Goal: Task Accomplishment & Management: Use online tool/utility

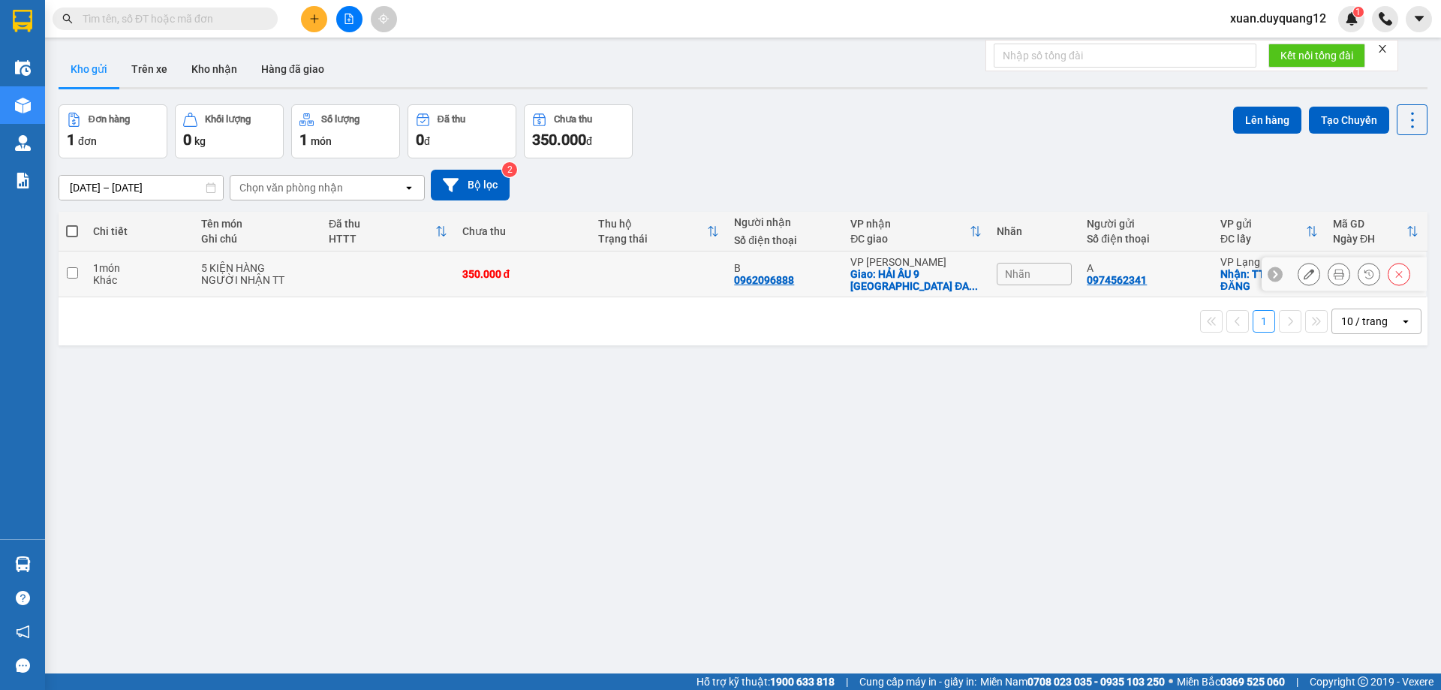
click at [1212, 286] on td "VP Lạng Sơn Nhận: TTTM ĐỒNG ĐĂNG" at bounding box center [1268, 274] width 113 height 46
checkbox input "true"
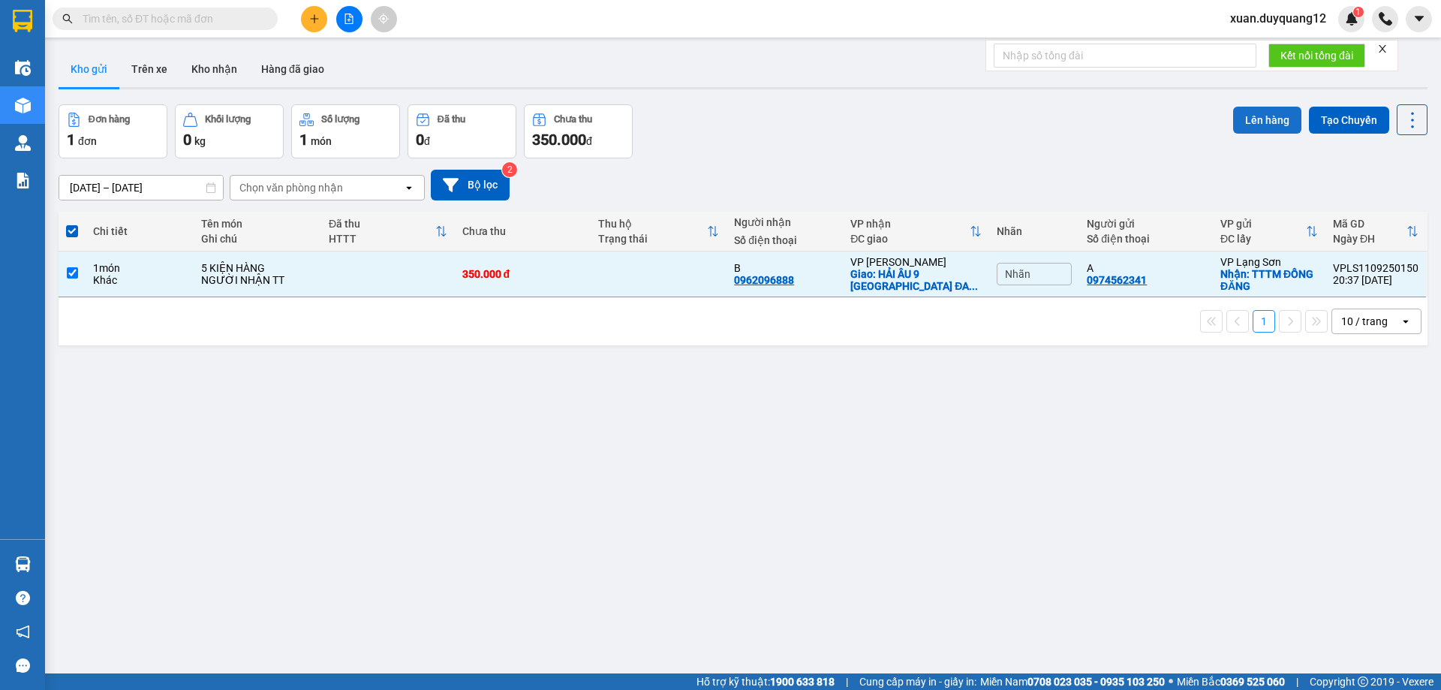
click at [1247, 117] on button "Lên hàng" at bounding box center [1267, 120] width 68 height 27
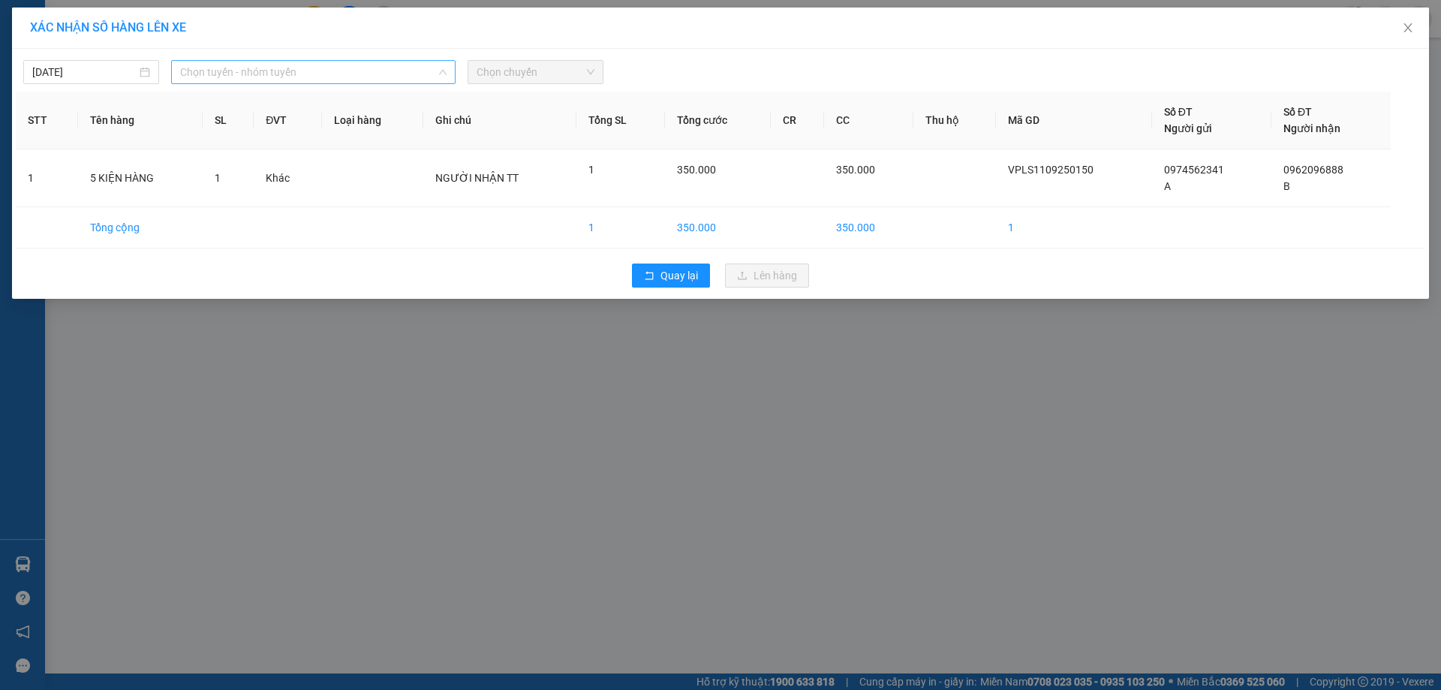
click at [300, 72] on span "Chọn tuyến - nhóm tuyến" at bounding box center [313, 72] width 266 height 23
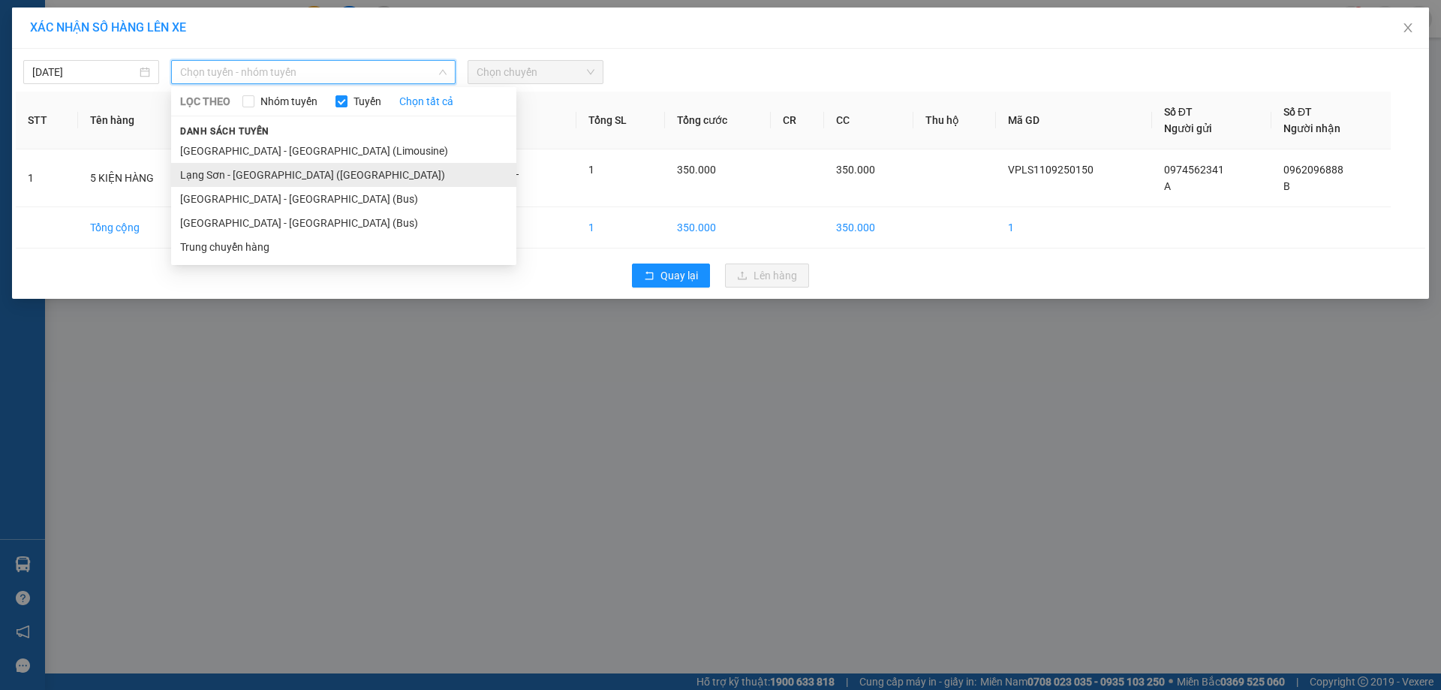
click at [280, 178] on li "Lạng Sơn - [GEOGRAPHIC_DATA] ([GEOGRAPHIC_DATA])" at bounding box center [343, 175] width 345 height 24
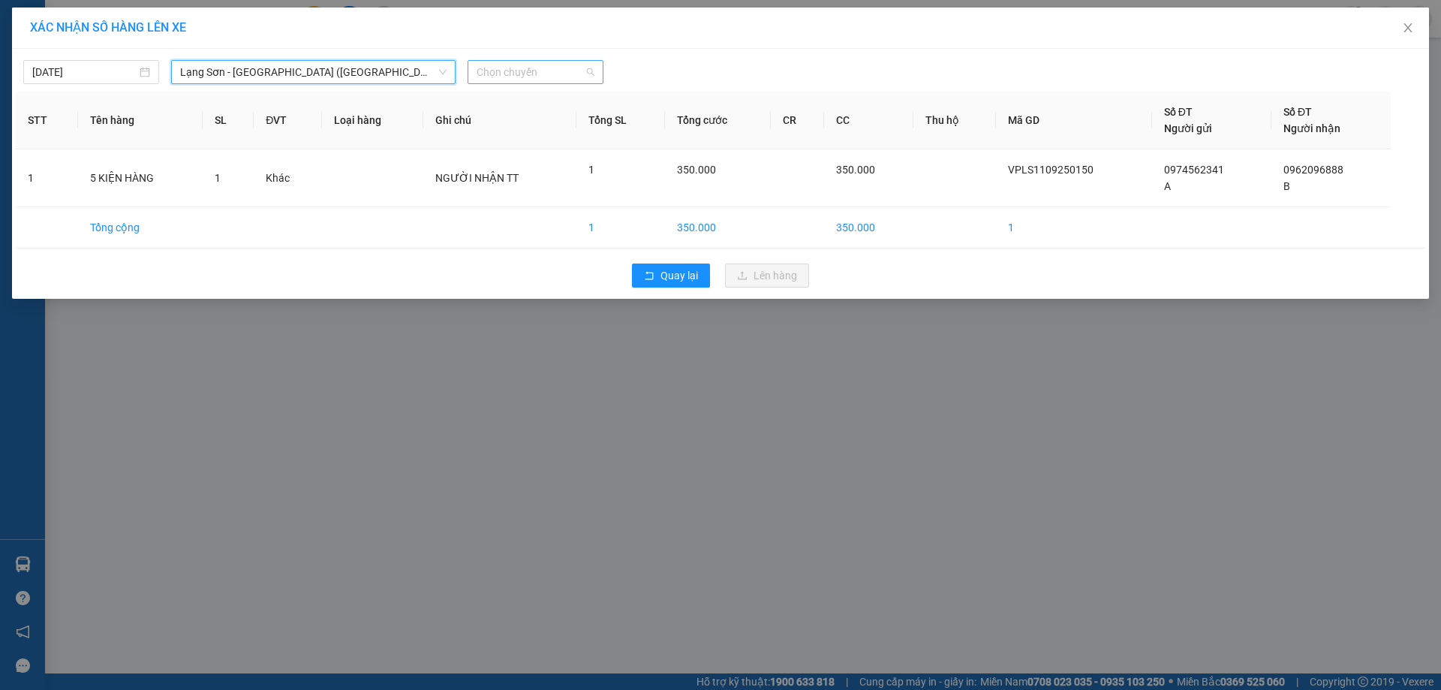
drag, startPoint x: 536, startPoint y: 73, endPoint x: 527, endPoint y: 75, distance: 8.6
click at [535, 73] on span "Chọn chuyến" at bounding box center [535, 72] width 118 height 23
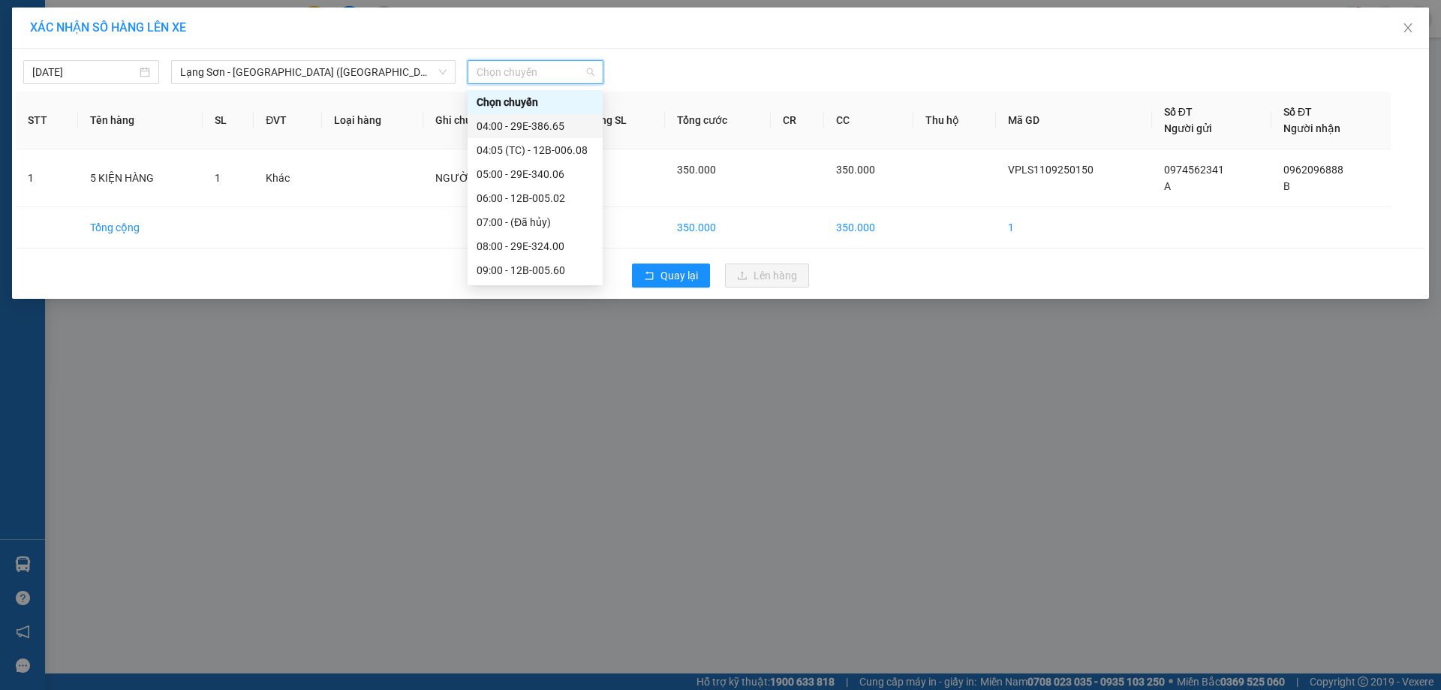
click at [510, 125] on div "04:00 - 29E-386.65" at bounding box center [534, 126] width 117 height 17
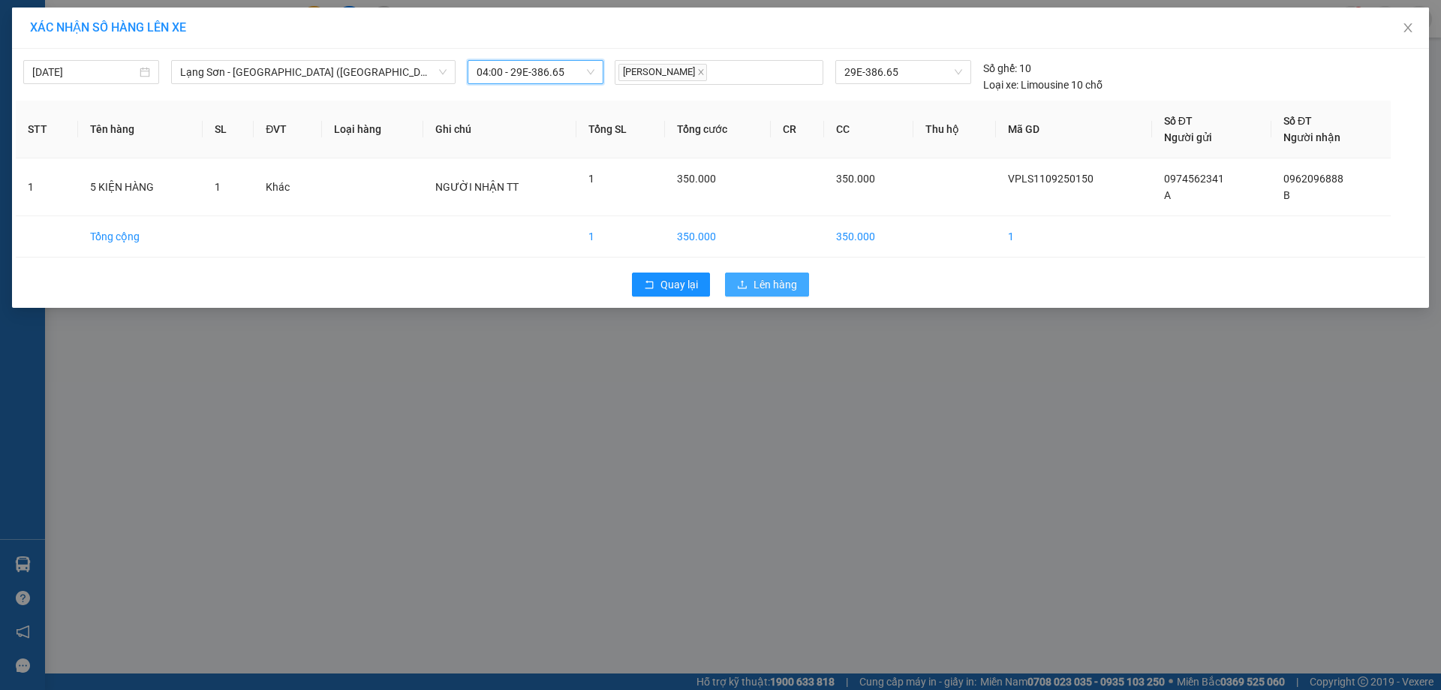
click at [775, 287] on span "Lên hàng" at bounding box center [775, 284] width 44 height 17
